Goal: Check status: Check status

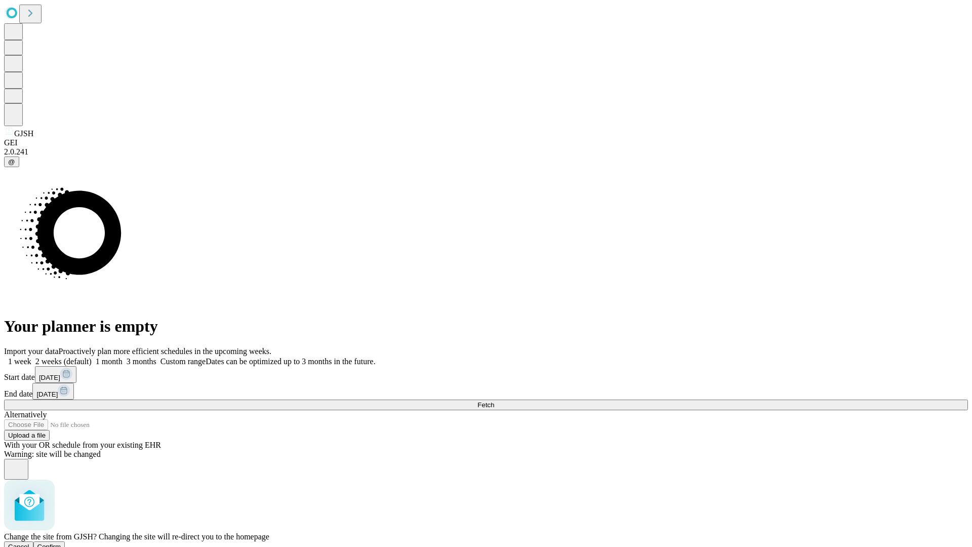
click at [61, 543] on span "Confirm" at bounding box center [49, 547] width 24 height 8
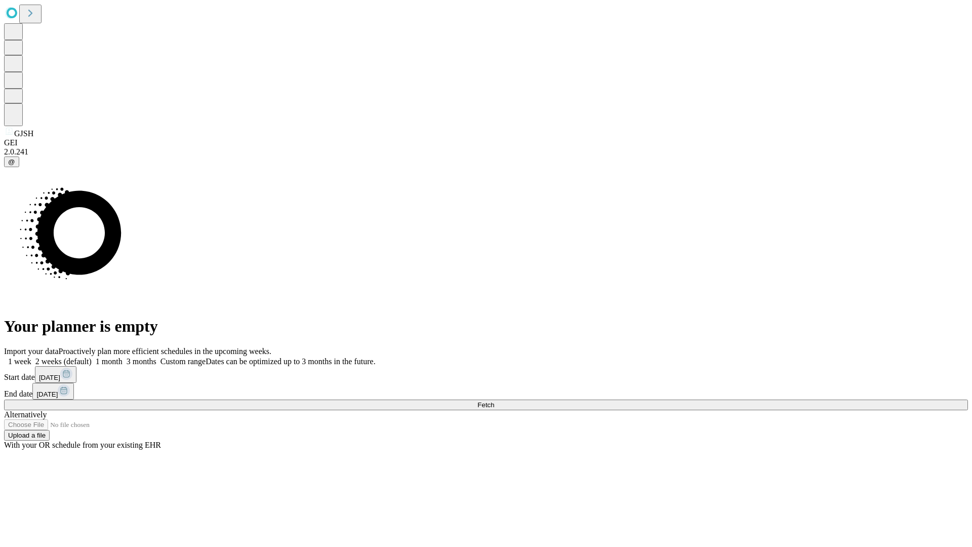
click at [31, 357] on label "1 week" at bounding box center [17, 361] width 27 height 9
click at [494, 401] on span "Fetch" at bounding box center [485, 405] width 17 height 8
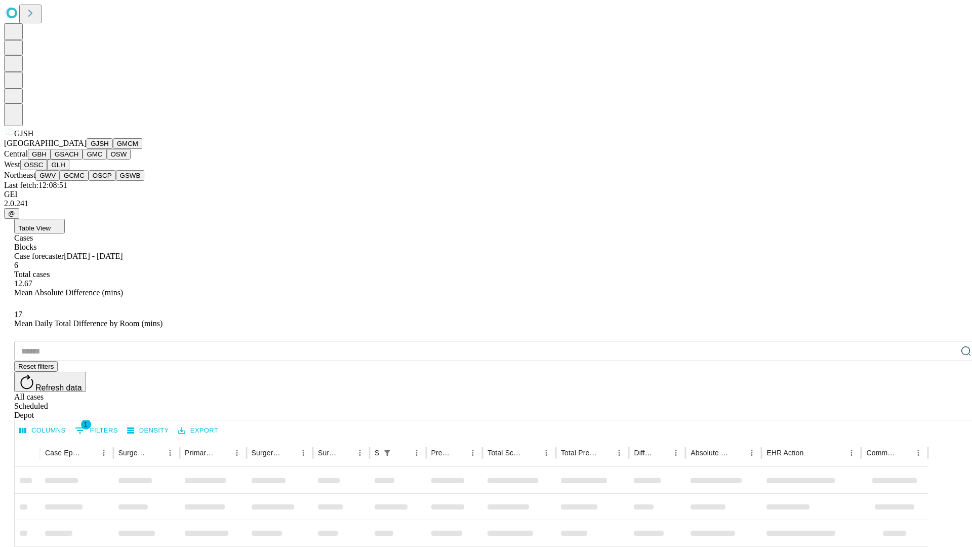
click at [113, 149] on button "GMCM" at bounding box center [127, 143] width 29 height 11
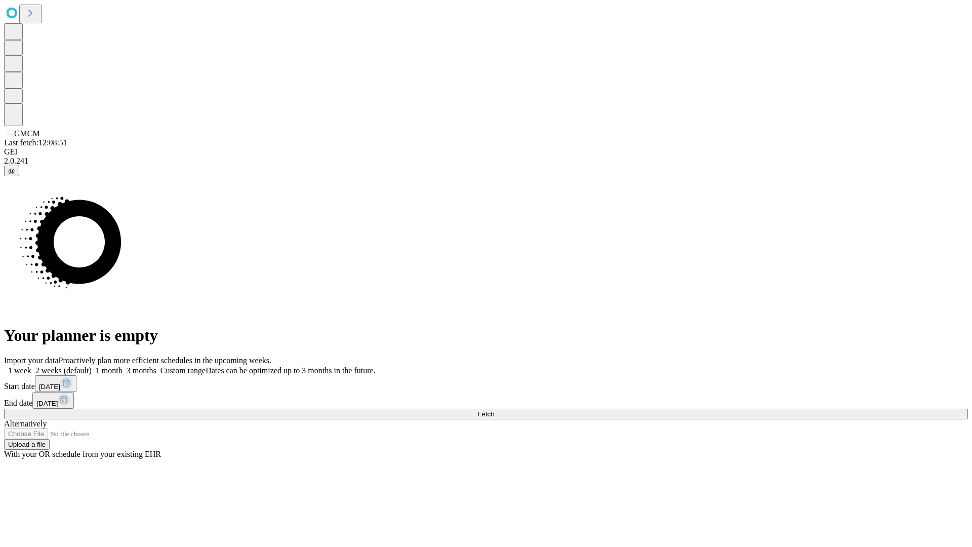
click at [31, 366] on label "1 week" at bounding box center [17, 370] width 27 height 9
click at [494, 410] on span "Fetch" at bounding box center [485, 414] width 17 height 8
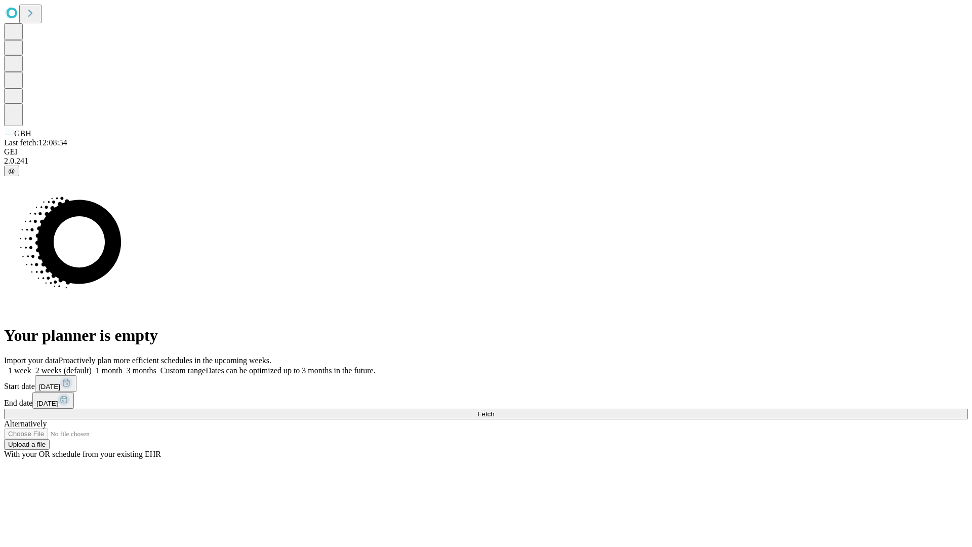
click at [31, 366] on label "1 week" at bounding box center [17, 370] width 27 height 9
click at [494, 410] on span "Fetch" at bounding box center [485, 414] width 17 height 8
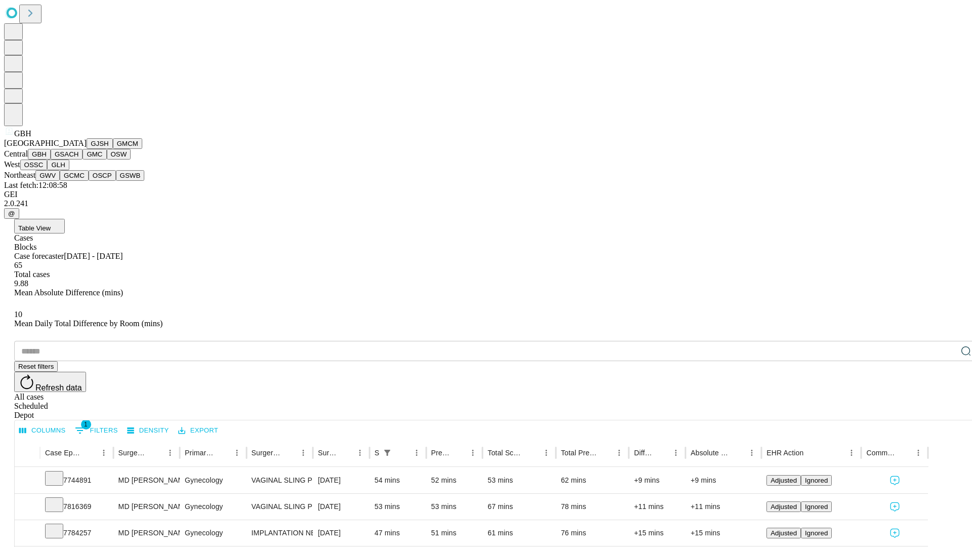
click at [78, 159] on button "GSACH" at bounding box center [67, 154] width 32 height 11
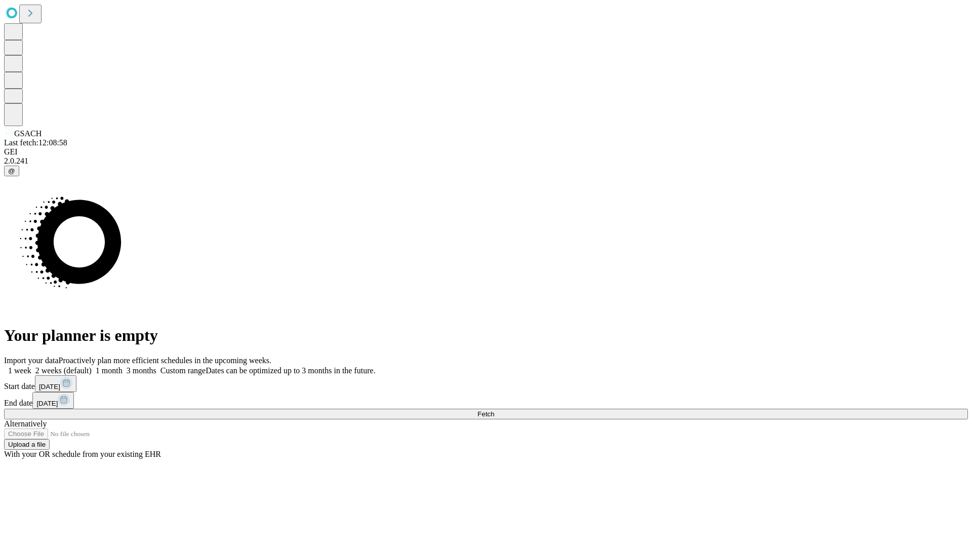
click at [31, 366] on label "1 week" at bounding box center [17, 370] width 27 height 9
click at [494, 410] on span "Fetch" at bounding box center [485, 414] width 17 height 8
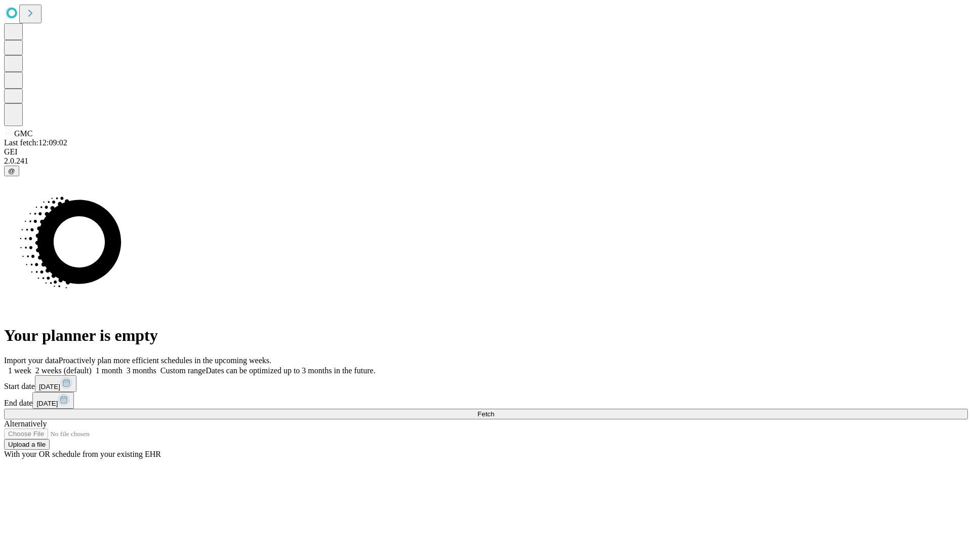
click at [31, 366] on label "1 week" at bounding box center [17, 370] width 27 height 9
click at [494, 410] on span "Fetch" at bounding box center [485, 414] width 17 height 8
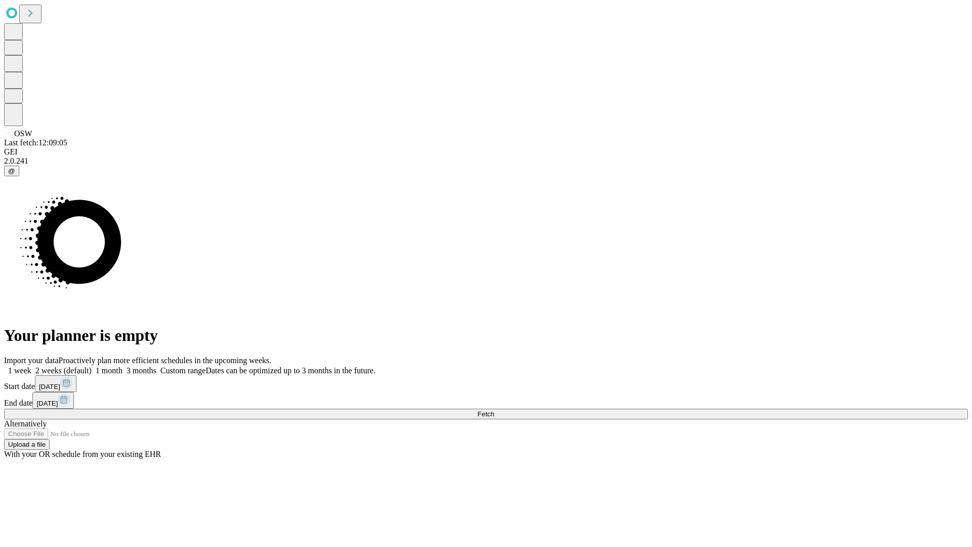
click at [31, 366] on label "1 week" at bounding box center [17, 370] width 27 height 9
click at [494, 410] on span "Fetch" at bounding box center [485, 414] width 17 height 8
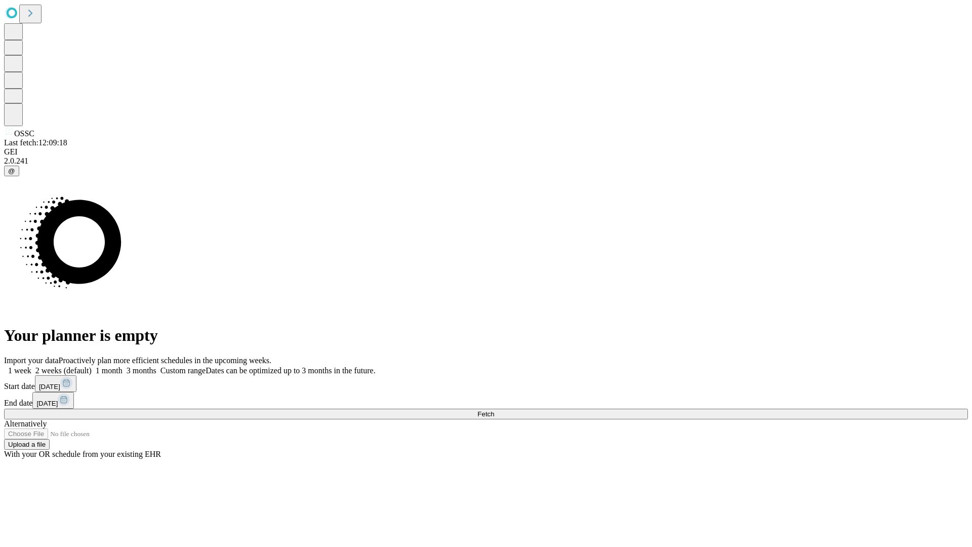
click at [31, 366] on label "1 week" at bounding box center [17, 370] width 27 height 9
click at [494, 410] on span "Fetch" at bounding box center [485, 414] width 17 height 8
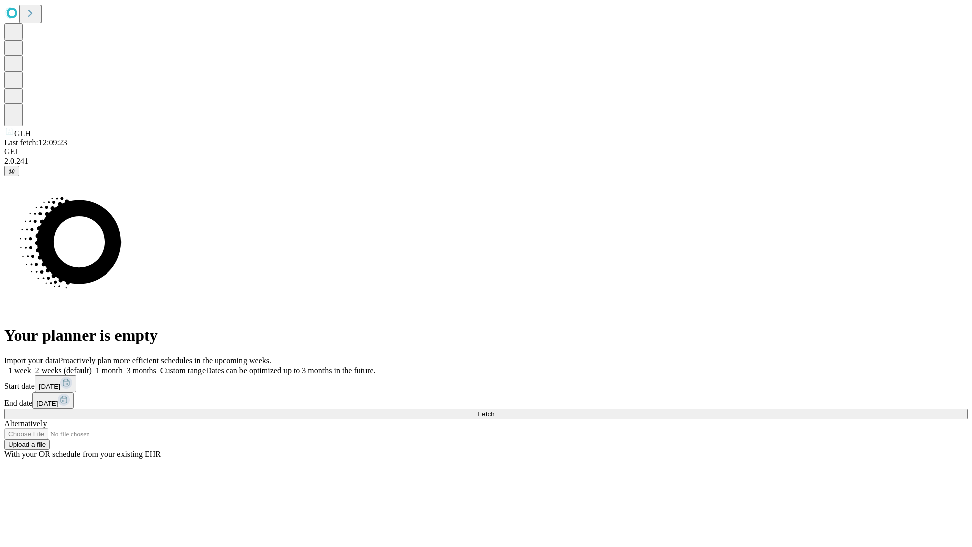
click at [31, 366] on label "1 week" at bounding box center [17, 370] width 27 height 9
click at [494, 410] on span "Fetch" at bounding box center [485, 414] width 17 height 8
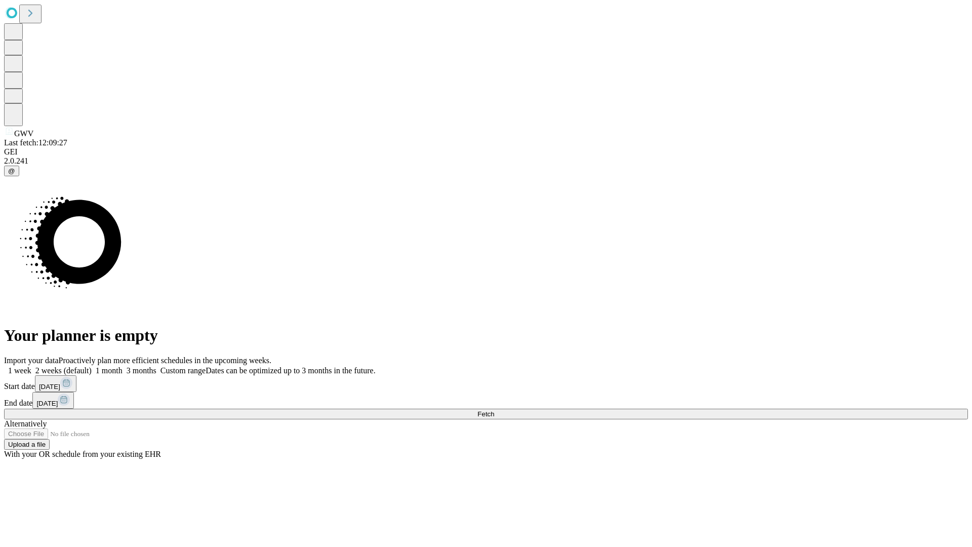
click at [31, 366] on label "1 week" at bounding box center [17, 370] width 27 height 9
click at [494, 410] on span "Fetch" at bounding box center [485, 414] width 17 height 8
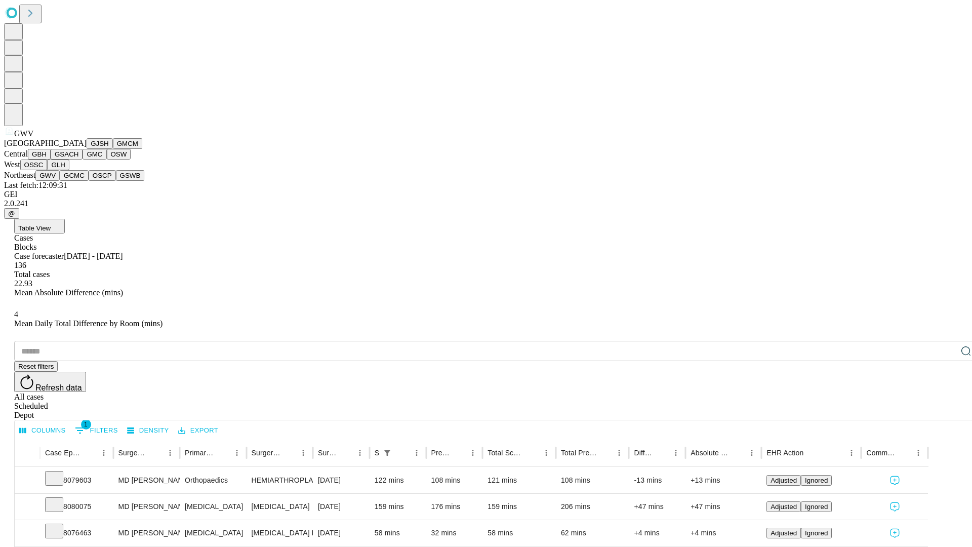
click at [78, 181] on button "GCMC" at bounding box center [74, 175] width 29 height 11
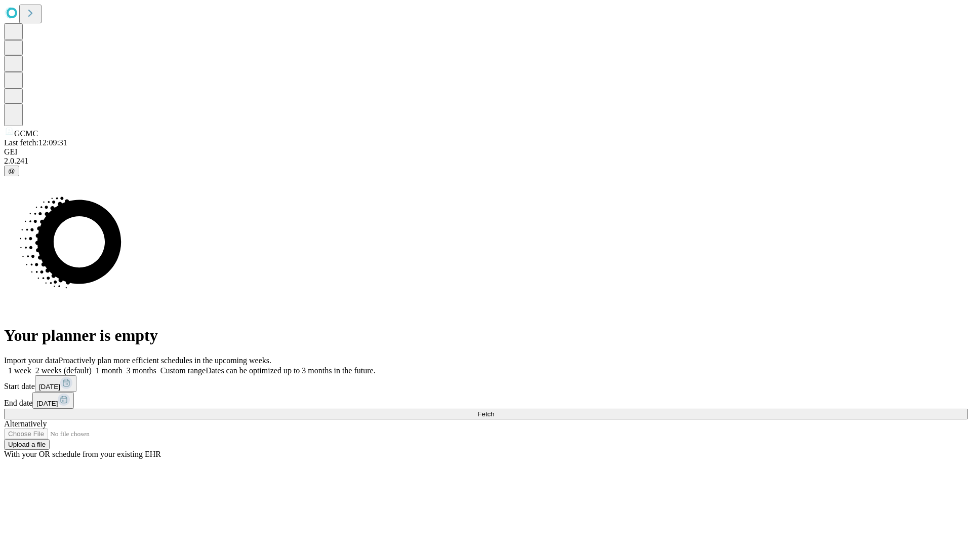
click at [31, 366] on label "1 week" at bounding box center [17, 370] width 27 height 9
click at [494, 410] on span "Fetch" at bounding box center [485, 414] width 17 height 8
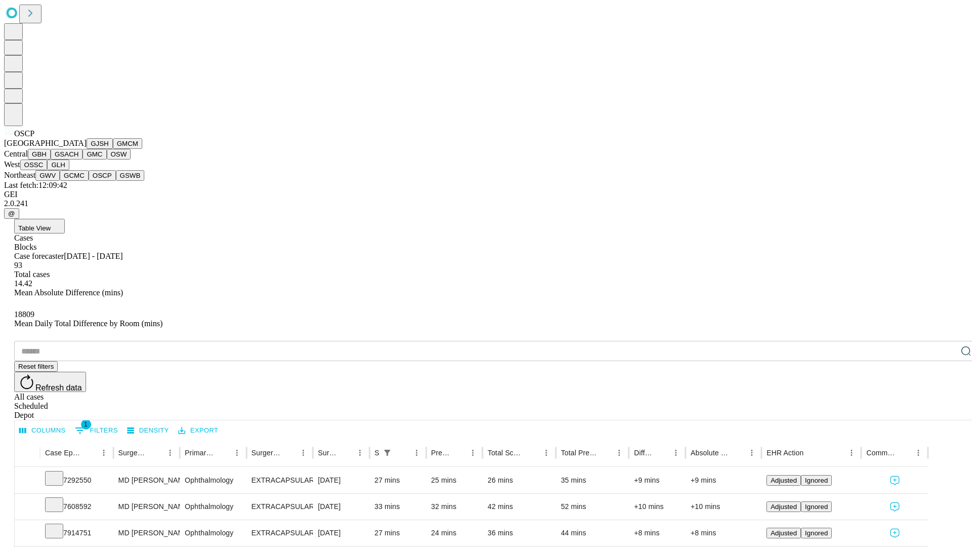
click at [116, 181] on button "GSWB" at bounding box center [130, 175] width 29 height 11
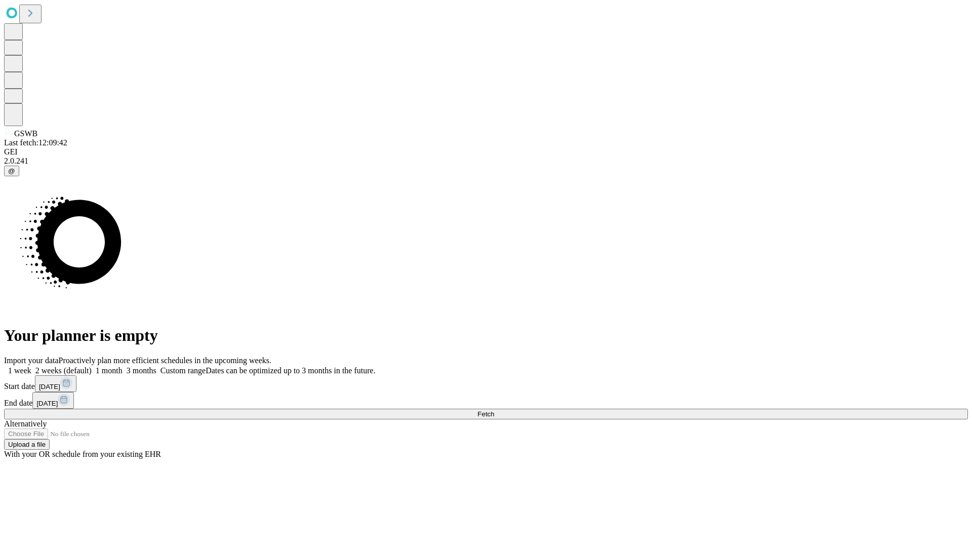
click at [31, 366] on label "1 week" at bounding box center [17, 370] width 27 height 9
click at [494, 410] on span "Fetch" at bounding box center [485, 414] width 17 height 8
